Goal: Transaction & Acquisition: Purchase product/service

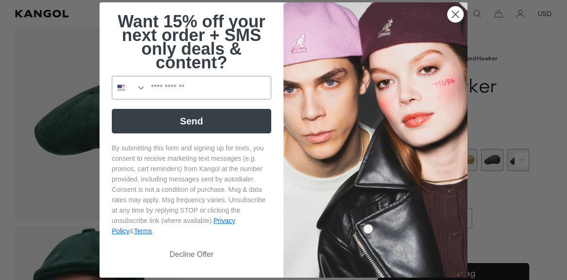
scroll to position [45, 0]
click at [453, 11] on icon "Close dialog" at bounding box center [455, 14] width 7 height 7
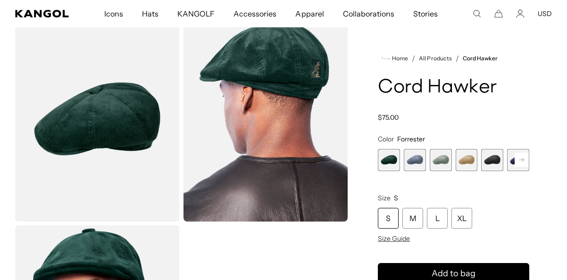
click at [412, 166] on span "2 of 9" at bounding box center [414, 160] width 22 height 22
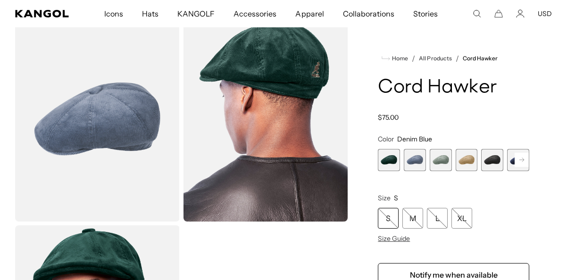
click at [435, 161] on span "3 of 9" at bounding box center [440, 160] width 22 height 22
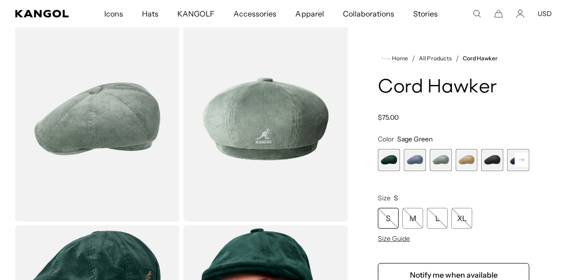
click at [465, 161] on span "4 of 9" at bounding box center [466, 160] width 22 height 22
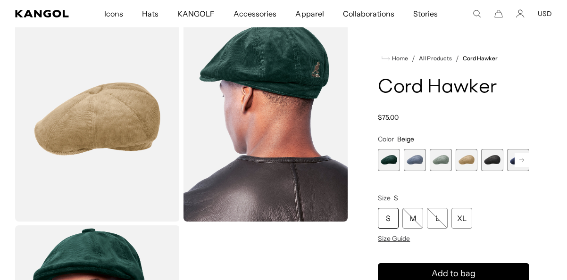
scroll to position [0, 194]
click at [488, 163] on span "5 of 9" at bounding box center [492, 160] width 22 height 22
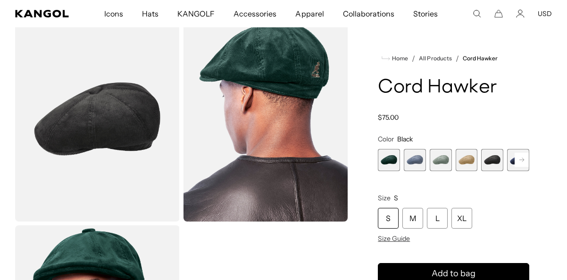
click at [518, 158] on rect at bounding box center [521, 160] width 14 height 14
click at [498, 162] on span "6 of 9" at bounding box center [492, 160] width 22 height 22
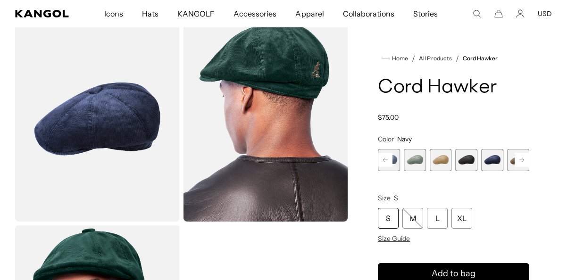
scroll to position [0, 194]
click at [514, 159] on rect at bounding box center [521, 160] width 14 height 14
click at [485, 159] on span "7 of 9" at bounding box center [492, 160] width 22 height 22
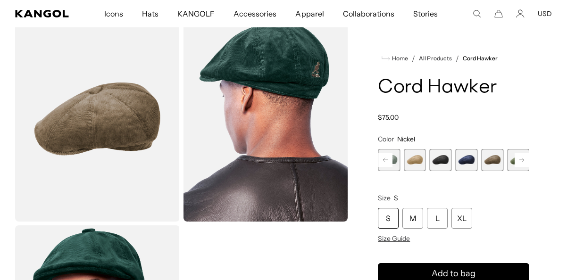
click at [516, 159] on rect at bounding box center [521, 160] width 14 height 14
click at [494, 164] on span "8 of 9" at bounding box center [492, 160] width 22 height 22
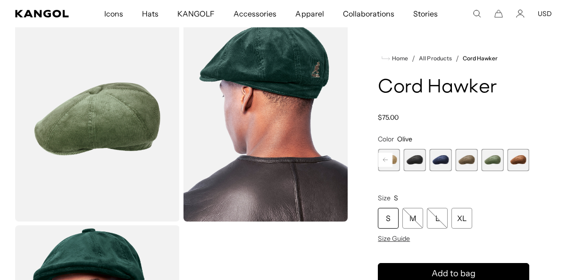
scroll to position [0, 194]
click at [515, 157] on span "9 of 9" at bounding box center [518, 160] width 22 height 22
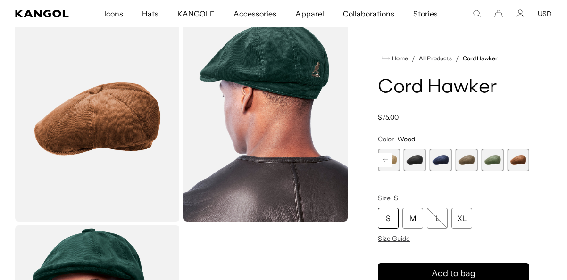
click at [468, 158] on span "7 of 9" at bounding box center [466, 160] width 22 height 22
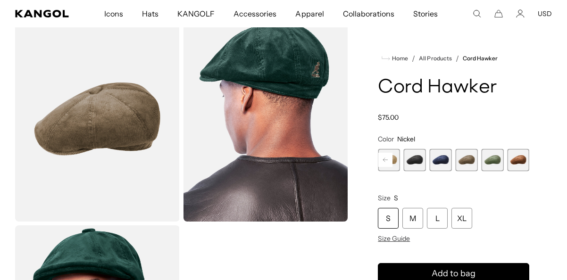
scroll to position [0, 194]
